Goal: Transaction & Acquisition: Book appointment/travel/reservation

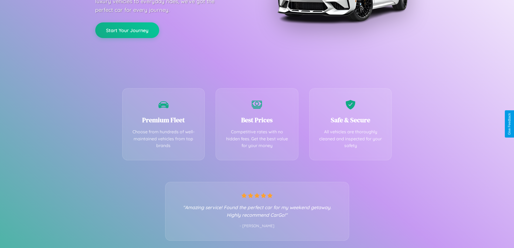
scroll to position [106, 0]
click at [257, 124] on div "Best Prices Competitive rates with no hidden fees. Get the best value for your …" at bounding box center [257, 123] width 83 height 72
click at [127, 29] on button "Start Your Journey" at bounding box center [127, 30] width 64 height 16
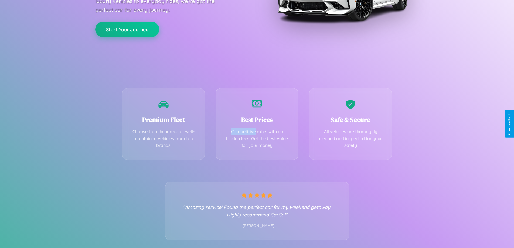
click at [127, 29] on button "Start Your Journey" at bounding box center [127, 30] width 64 height 16
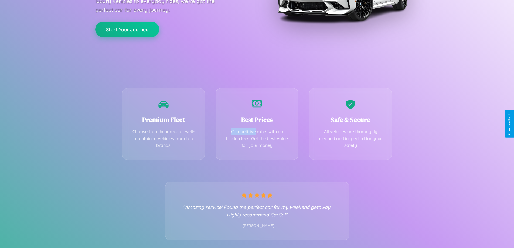
click at [127, 29] on button "Start Your Journey" at bounding box center [127, 30] width 64 height 16
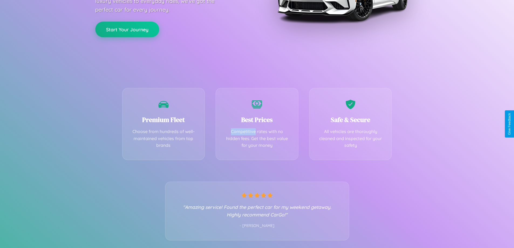
click at [127, 29] on button "Start Your Journey" at bounding box center [127, 30] width 64 height 16
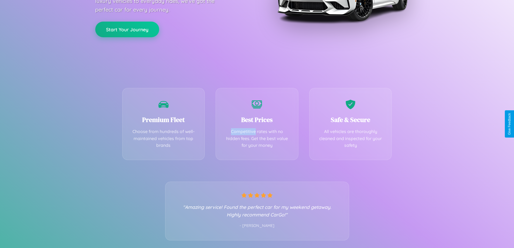
click at [127, 29] on button "Start Your Journey" at bounding box center [127, 30] width 64 height 16
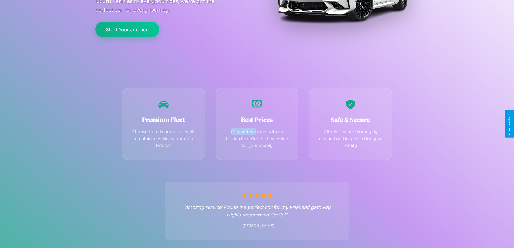
click at [127, 29] on button "Start Your Journey" at bounding box center [127, 30] width 64 height 16
